Goal: Task Accomplishment & Management: Complete application form

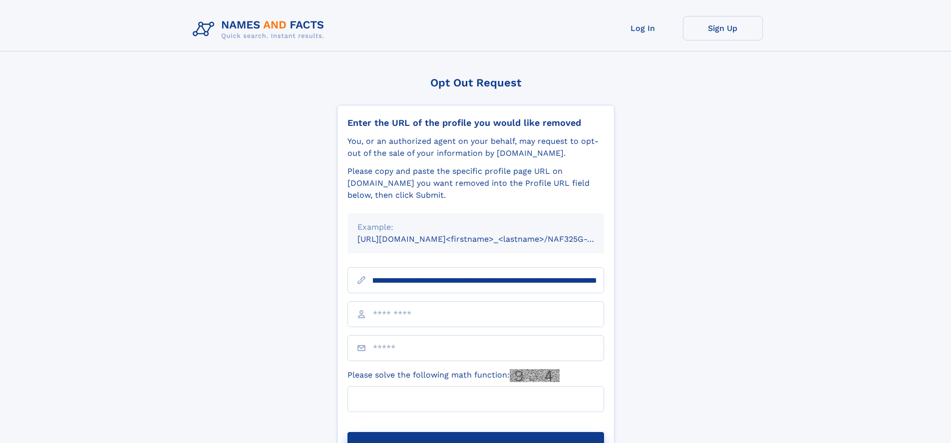
scroll to position [0, 129]
type input "**********"
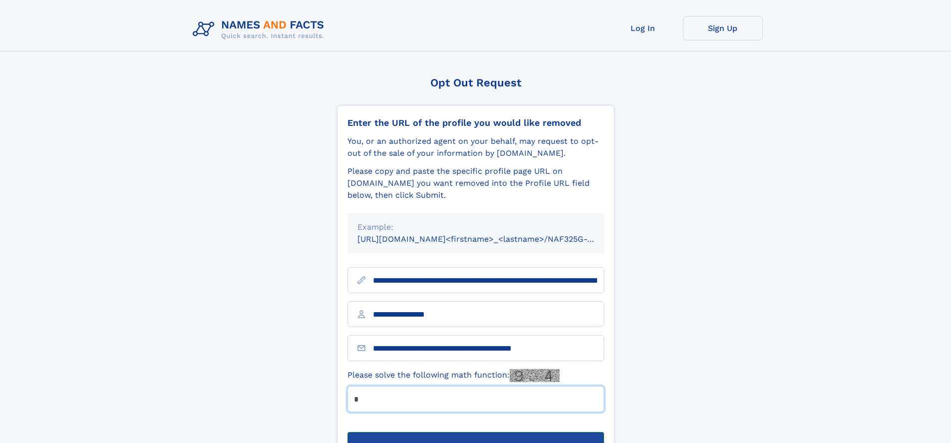
type input "*"
click at [475, 432] on button "Submit Opt Out Request" at bounding box center [475, 448] width 257 height 32
